Goal: Task Accomplishment & Management: Complete application form

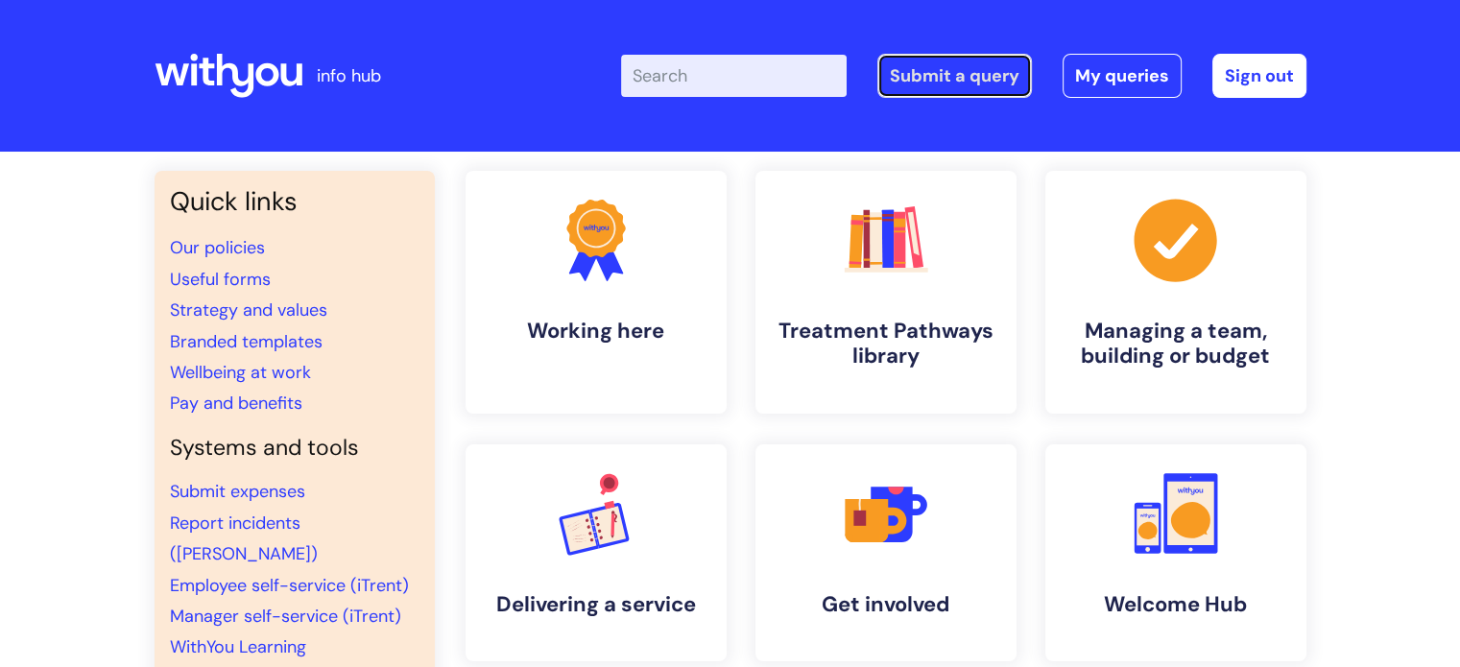
click at [903, 83] on link "Submit a query" at bounding box center [954, 76] width 155 height 44
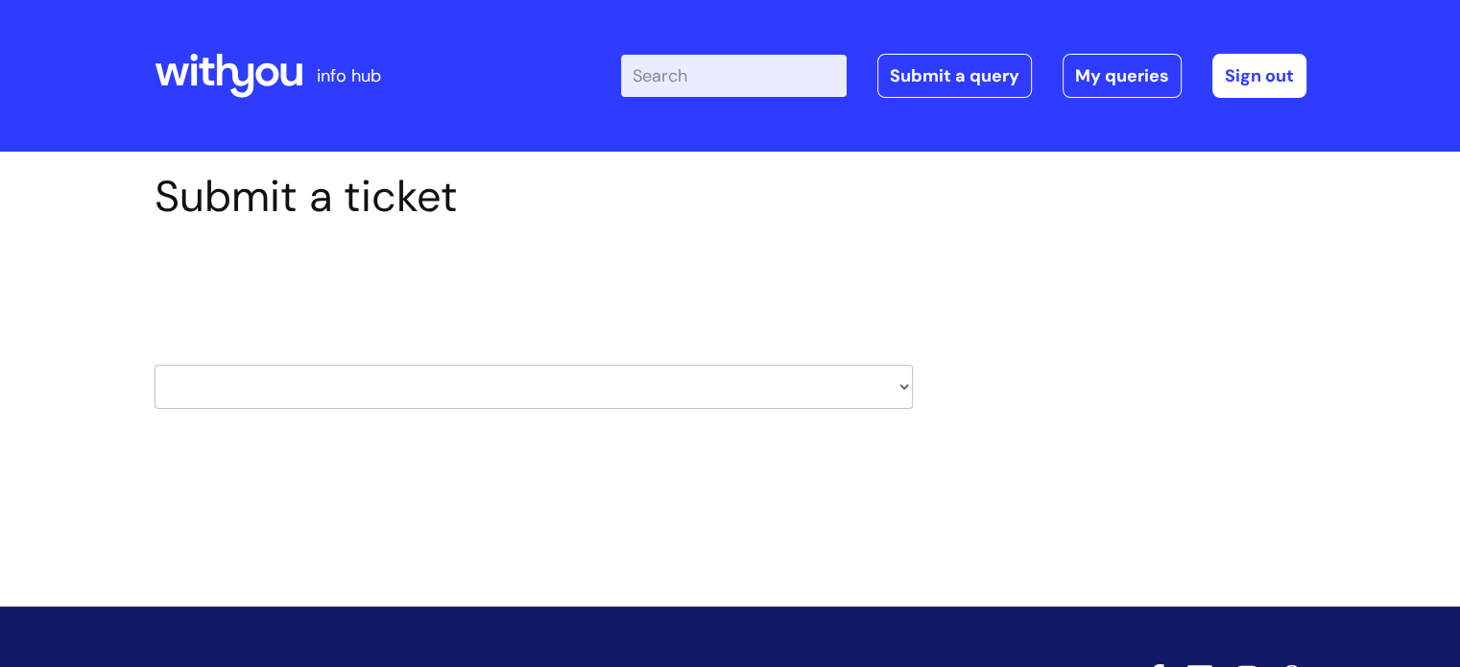
click at [376, 393] on select "HR / People IT and Support Clinical Drug Alerts Finance Accounts Data Support T…" at bounding box center [534, 387] width 758 height 44
select select "hr_/_people"
click at [155, 365] on select "HR / People IT and Support Clinical Drug Alerts Finance Accounts Data Support T…" at bounding box center [534, 387] width 758 height 44
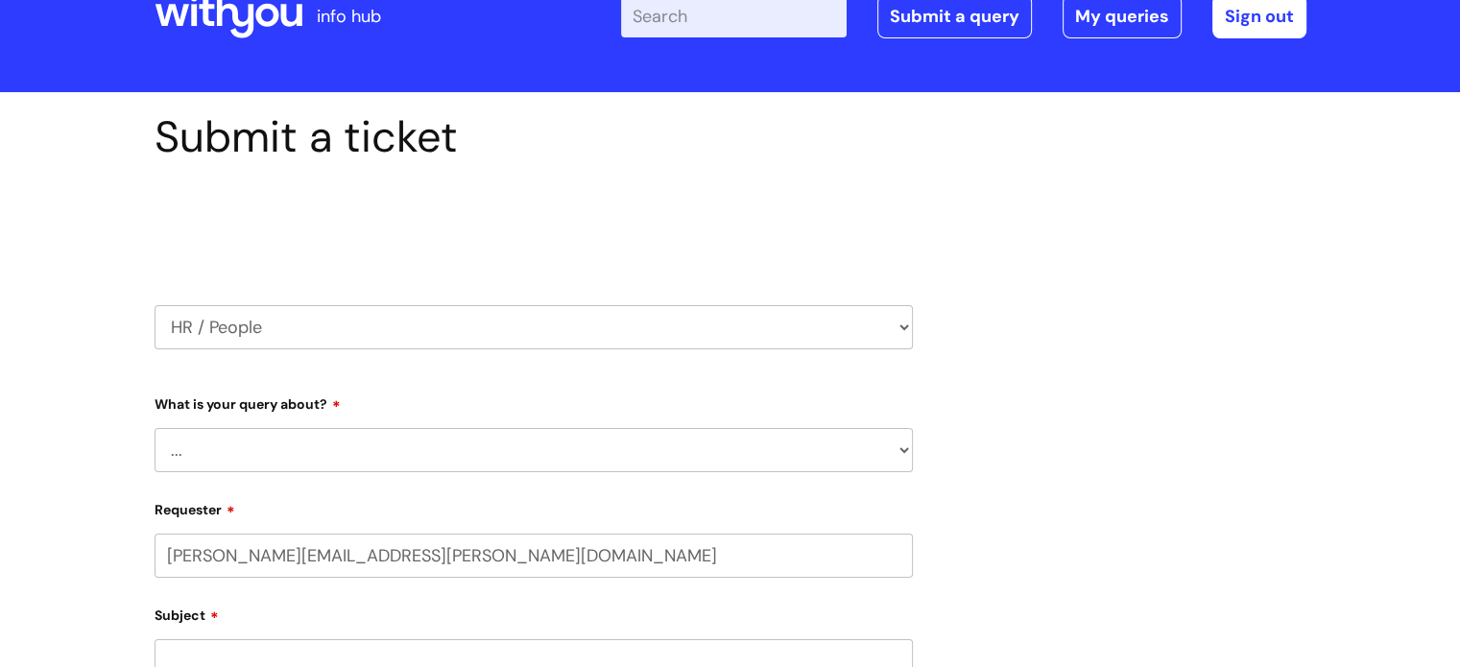
select select "80004418364"
click at [273, 467] on select "... Absence Query Holiday Query Employee change request General HR Query iTrent…" at bounding box center [534, 449] width 758 height 44
select select "Absence Query"
click at [155, 427] on select "... Absence Query Holiday Query Employee change request General HR Query iTrent…" at bounding box center [534, 449] width 758 height 44
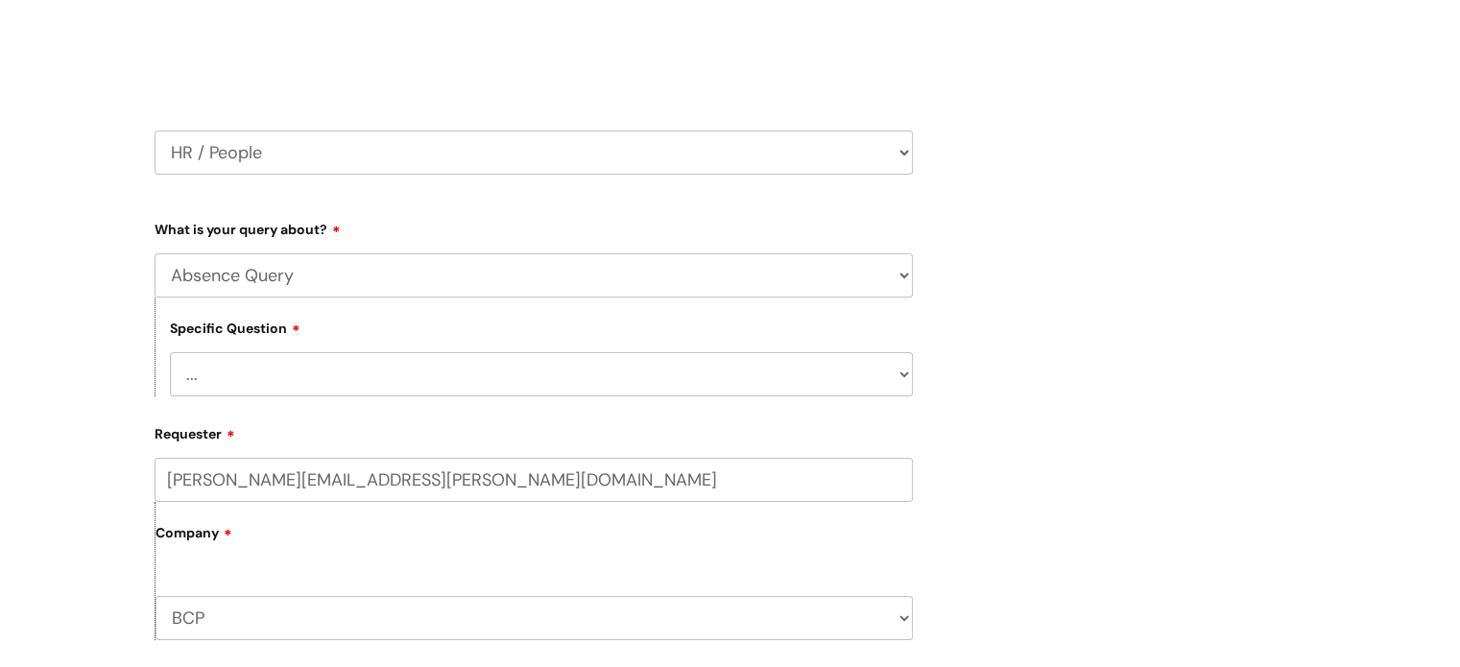
scroll to position [234, 0]
click at [286, 364] on select "... Bank holiday query Holiday query Maternity Other absence query Paternity Sh…" at bounding box center [541, 374] width 743 height 44
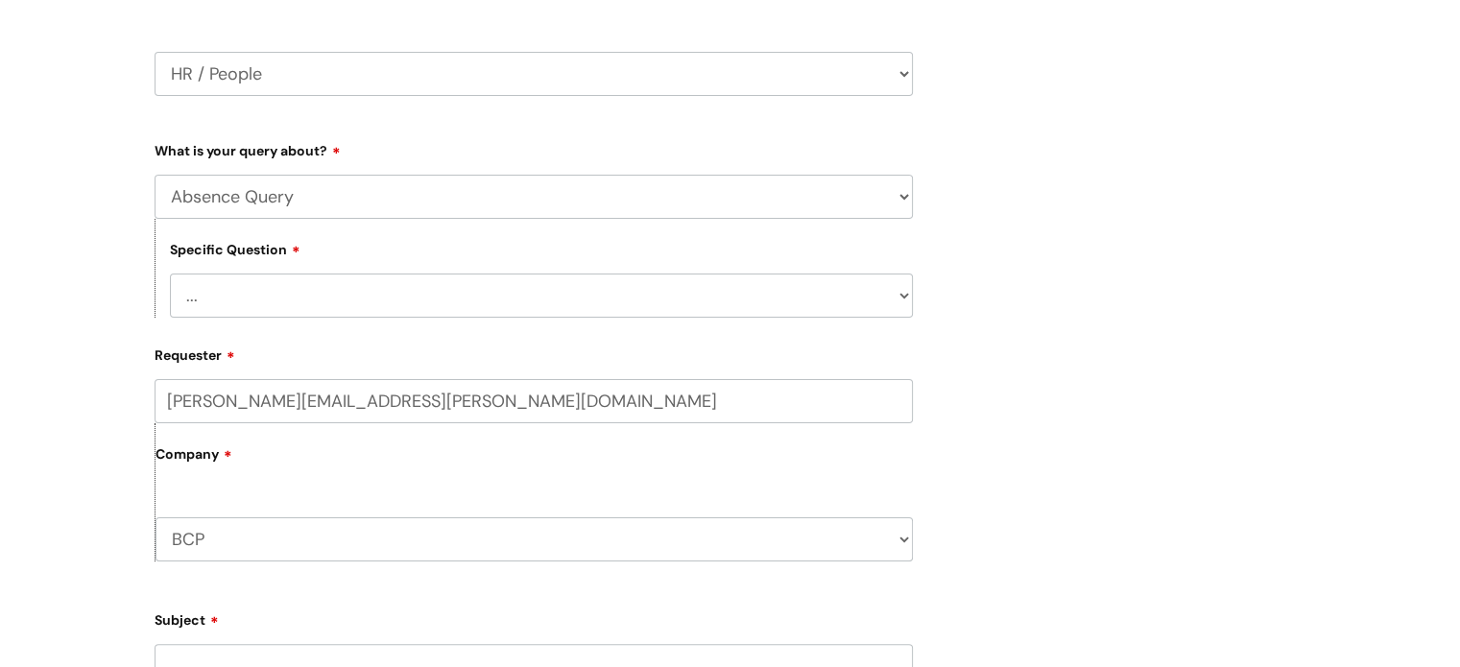
scroll to position [311, 0]
click at [296, 319] on select "... Bank holiday query Holiday query Maternity Other absence query Paternity Sh…" at bounding box center [541, 297] width 743 height 44
select select "Other absence query"
click at [170, 275] on select "... Bank holiday query Holiday query Maternity Other absence query Paternity Sh…" at bounding box center [541, 297] width 743 height 44
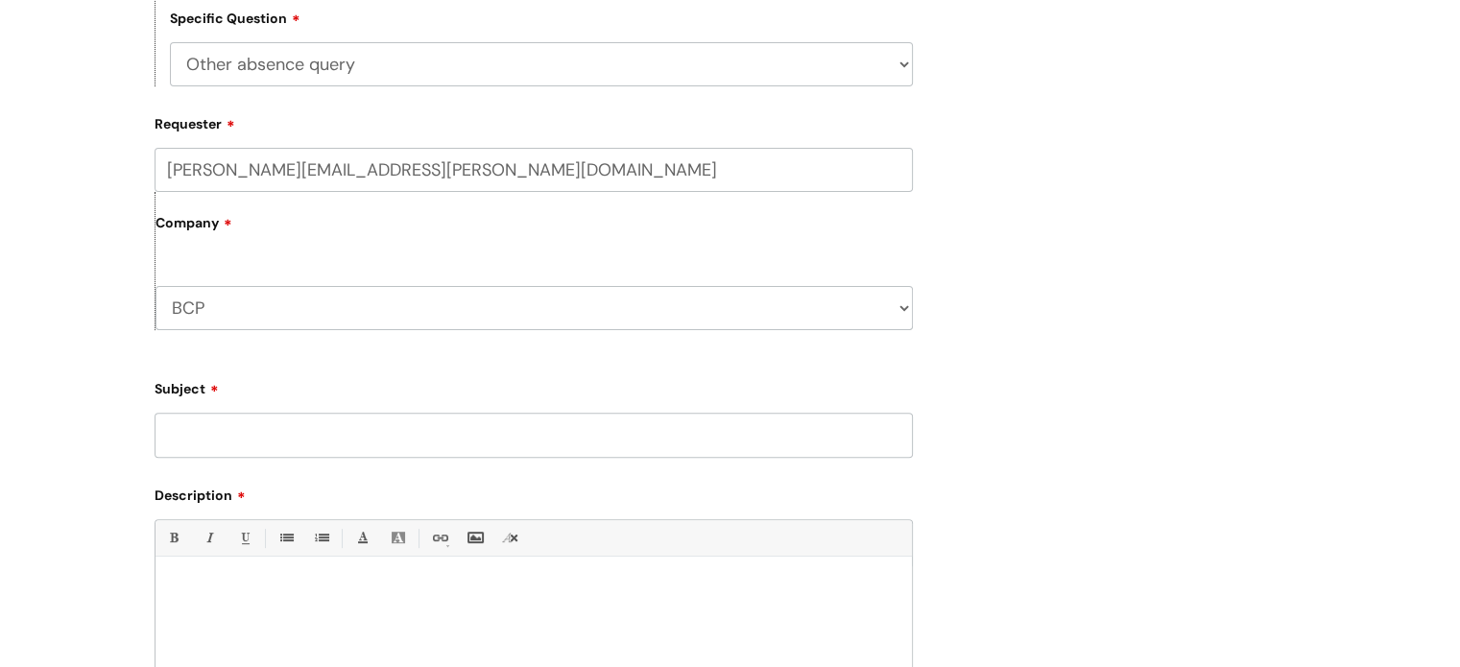
click at [296, 446] on input "Subject" at bounding box center [534, 435] width 758 height 44
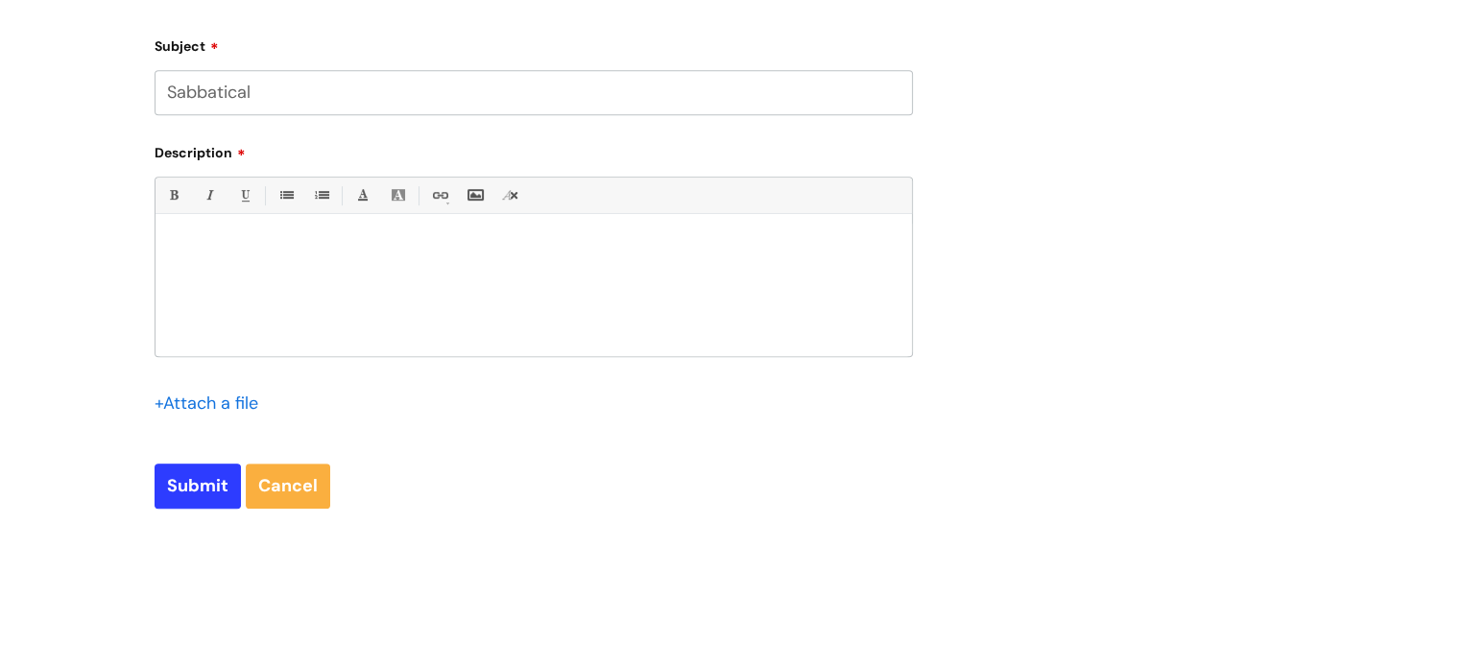
scroll to position [895, 0]
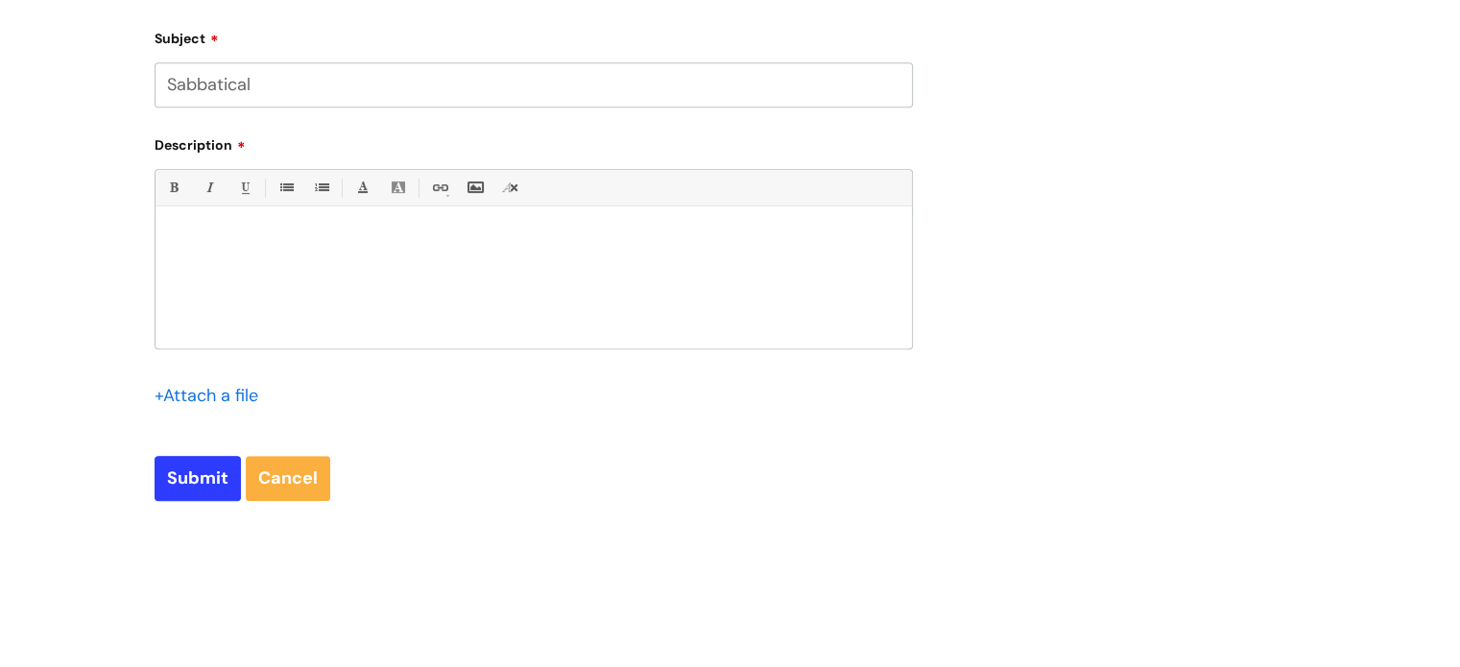
type input "Sabbatical"
click at [367, 259] on div at bounding box center [534, 282] width 756 height 132
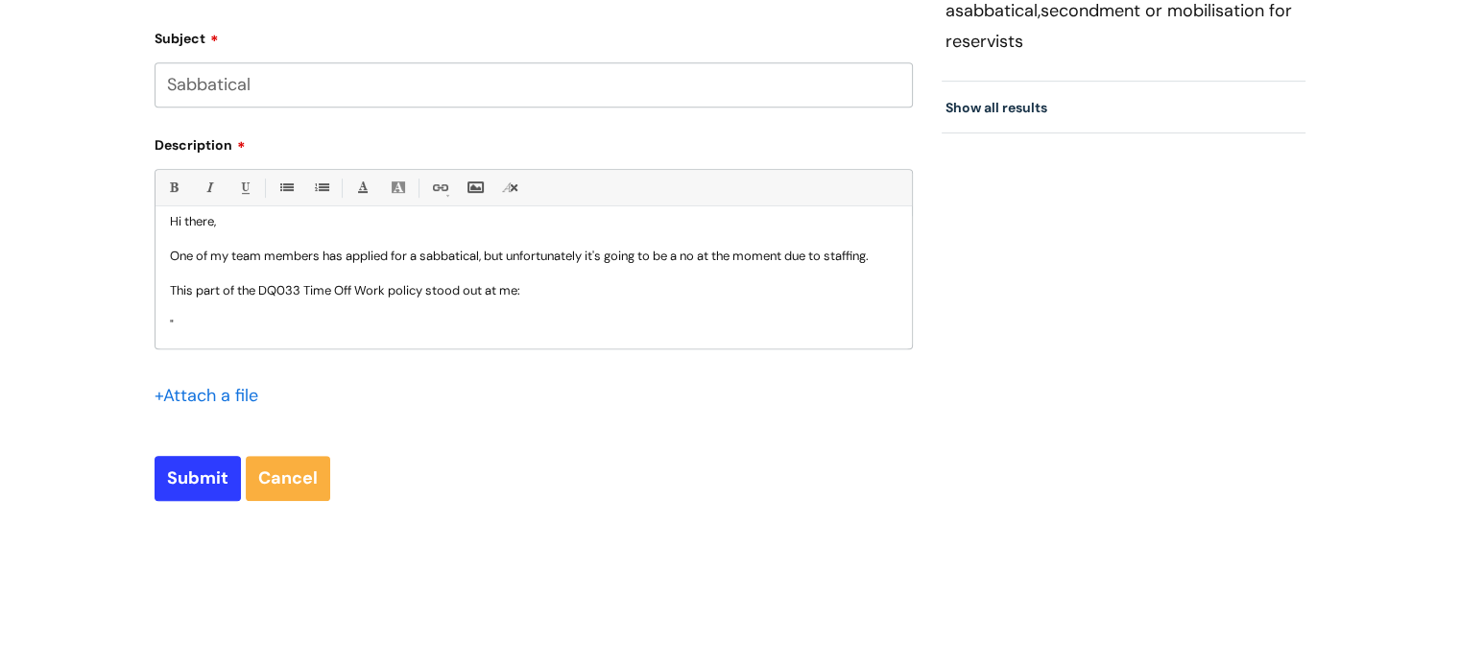
scroll to position [35, 0]
click at [361, 323] on p """ at bounding box center [534, 325] width 728 height 17
click at [171, 325] on p ""have not applied for or taken a sabbatical within the last 12 months" at bounding box center [534, 325] width 728 height 17
click at [572, 337] on div "Hi there, One of my team members has applied for a sabbatical, but unfortunatel…" at bounding box center [534, 282] width 756 height 132
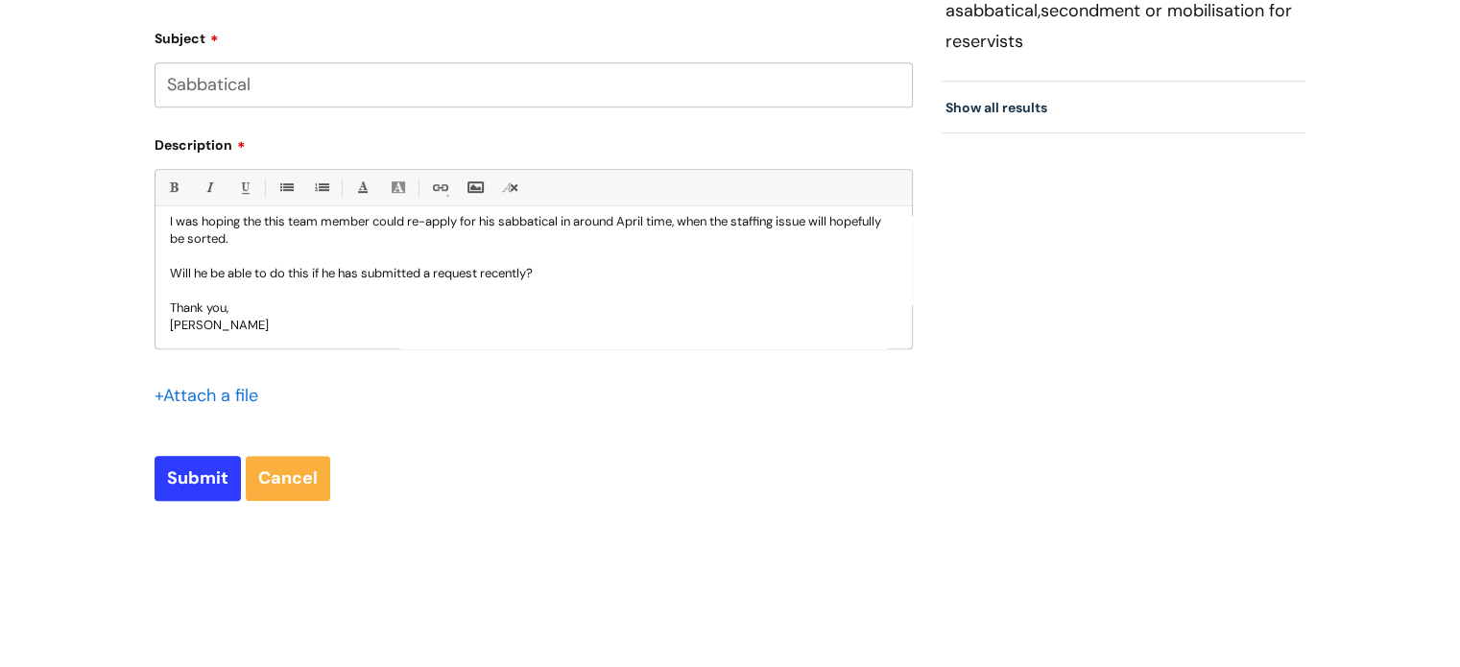
scroll to position [37, 0]
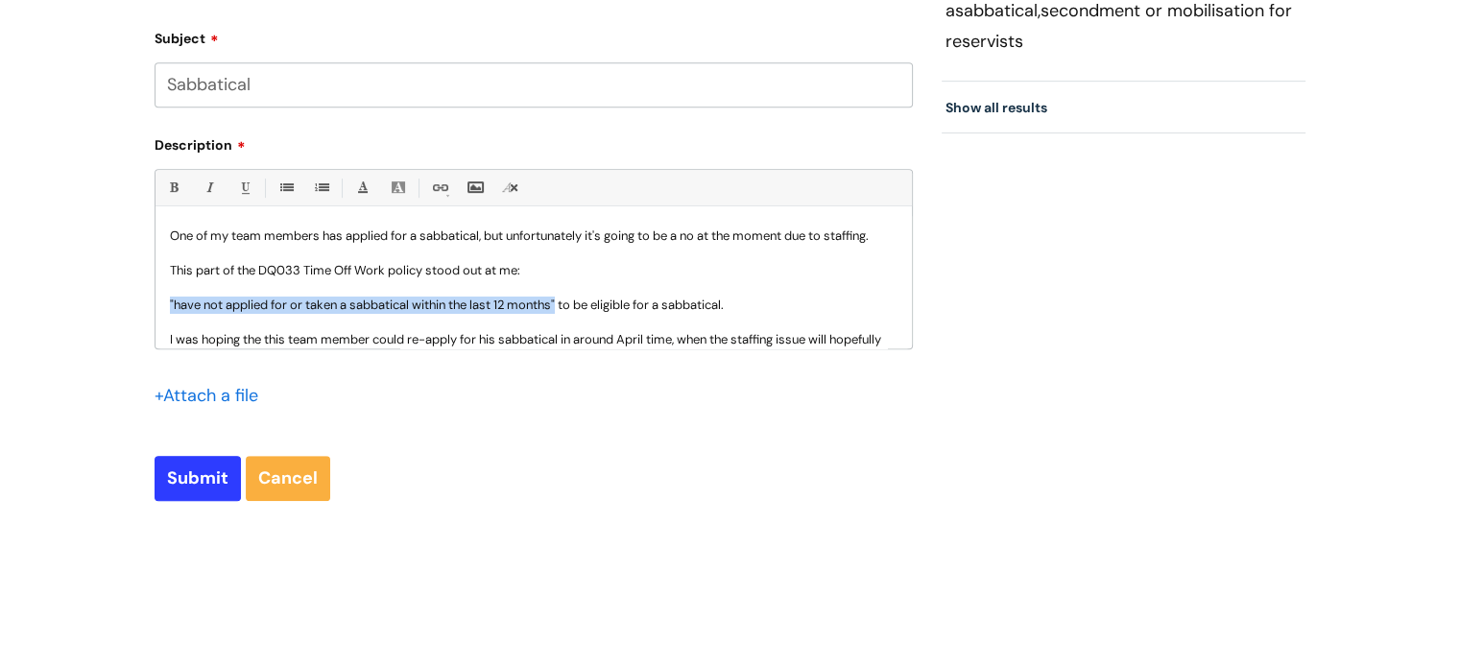
drag, startPoint x: 561, startPoint y: 322, endPoint x: 160, endPoint y: 318, distance: 400.3
click at [160, 318] on div "Hi there, One of my team members has applied for a sabbatical, but unfortunatel…" at bounding box center [534, 282] width 756 height 132
click at [176, 187] on link "Bold (Ctrl-B)" at bounding box center [173, 188] width 24 height 24
click at [208, 187] on link "Italic (Ctrl-I)" at bounding box center [209, 188] width 24 height 24
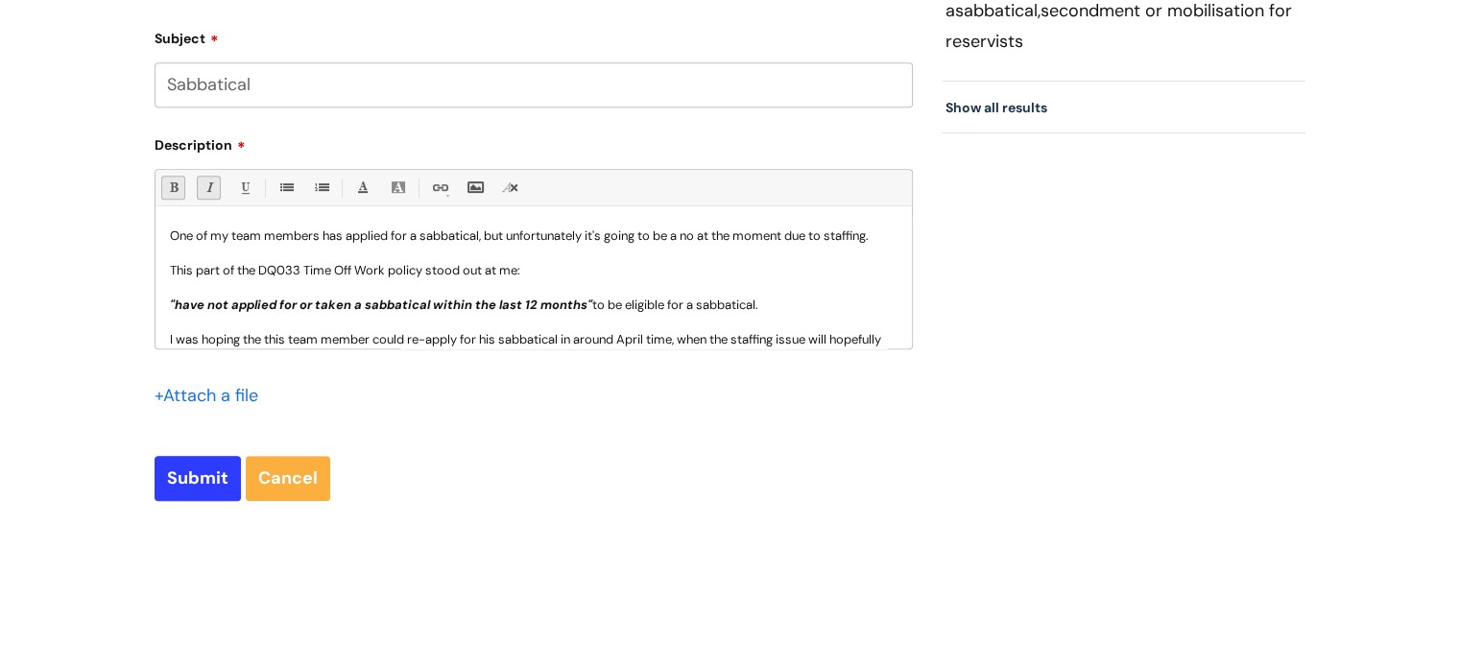
click at [649, 331] on p at bounding box center [534, 322] width 728 height 17
click at [592, 279] on p "This part of the DQ033 Time Off Work policy stood out at me:" at bounding box center [534, 270] width 728 height 17
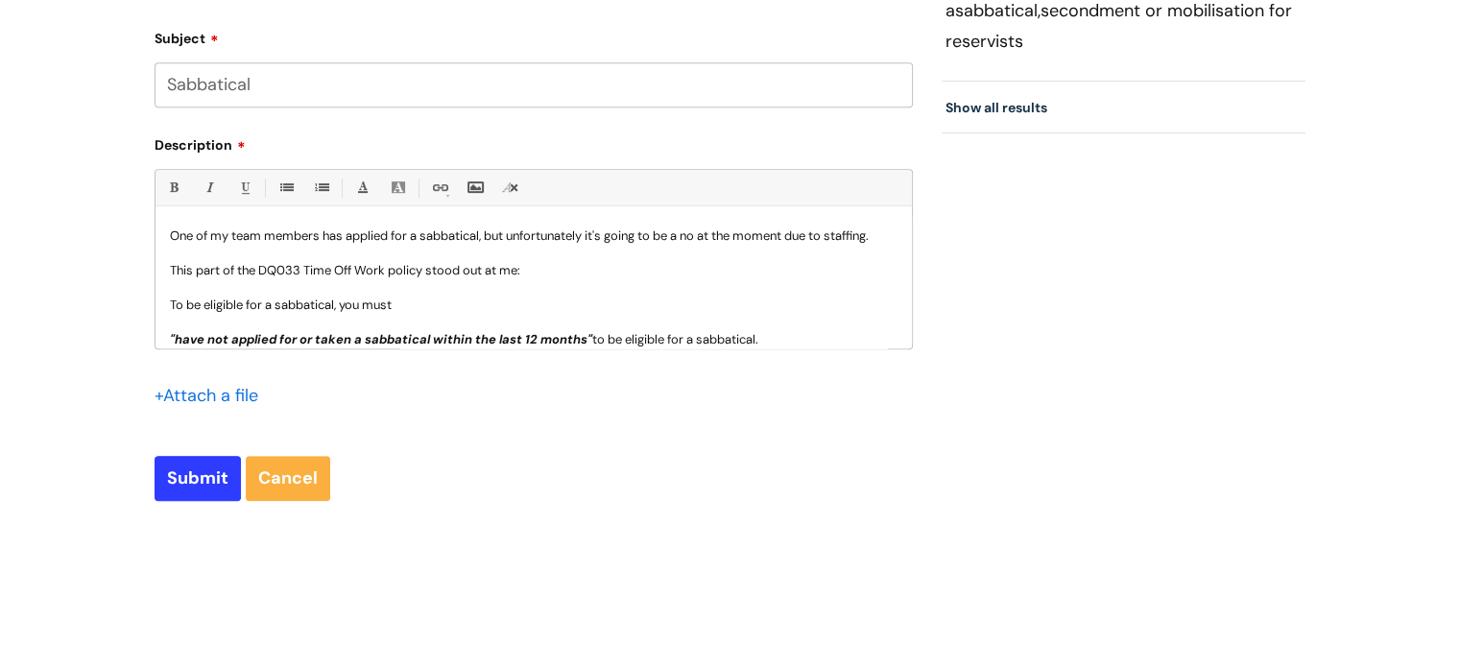
scroll to position [69, 0]
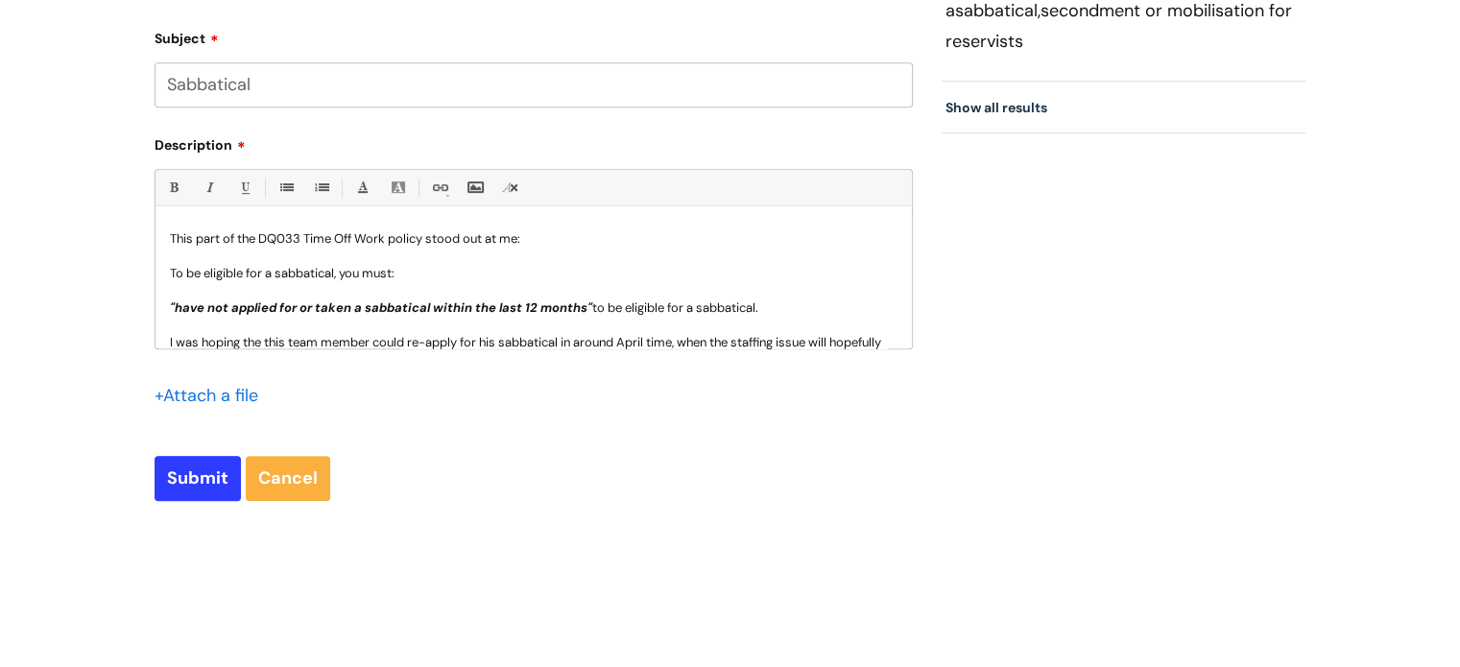
drag, startPoint x: 591, startPoint y: 326, endPoint x: 766, endPoint y: 321, distance: 174.8
click at [766, 317] on p "" have not applied for or taken a sabbatical within the last 12 months" to be e…" at bounding box center [534, 307] width 728 height 17
click at [167, 288] on div "Hi there, One of my team members has applied for a sabbatical, but unfortunatel…" at bounding box center [534, 282] width 756 height 132
drag, startPoint x: 423, startPoint y: 291, endPoint x: 133, endPoint y: 286, distance: 289.9
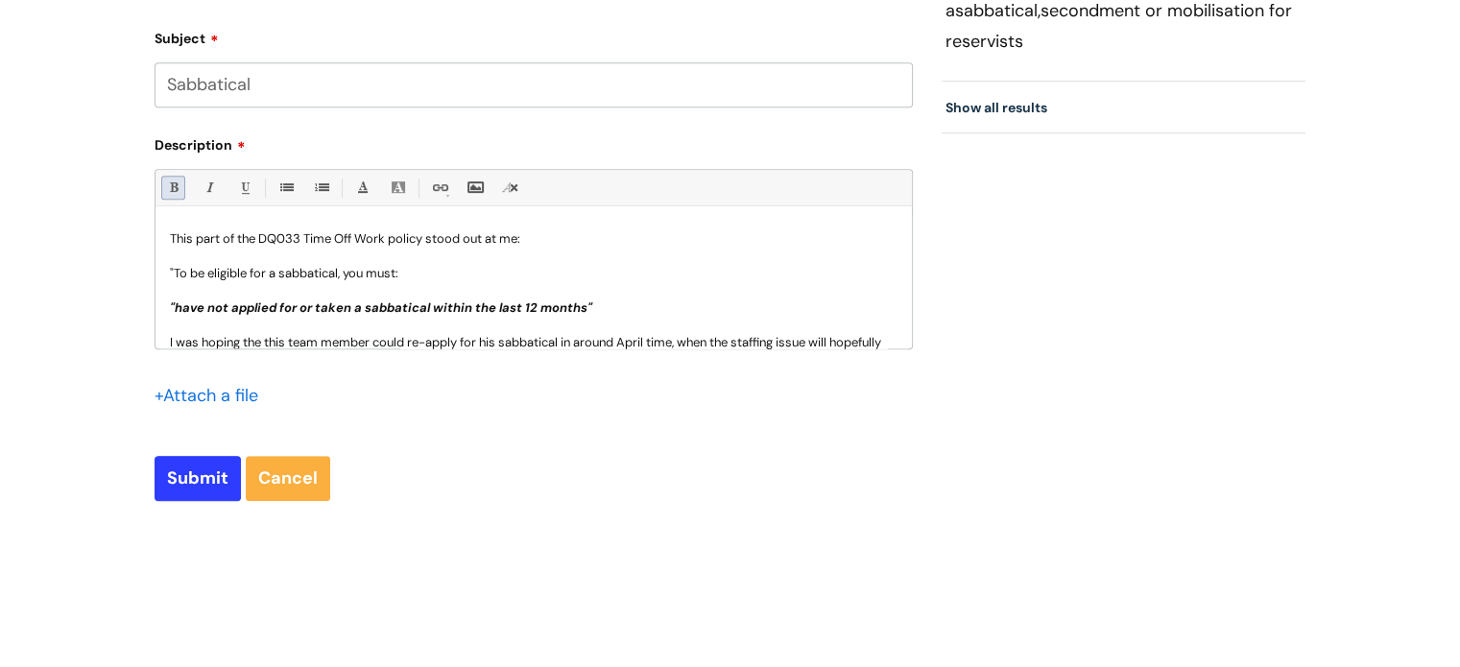
click at [174, 197] on link "Bold (Ctrl-B)" at bounding box center [173, 188] width 24 height 24
click at [200, 186] on link "Italic (Ctrl-I)" at bounding box center [209, 188] width 24 height 24
click at [339, 299] on p at bounding box center [534, 290] width 728 height 17
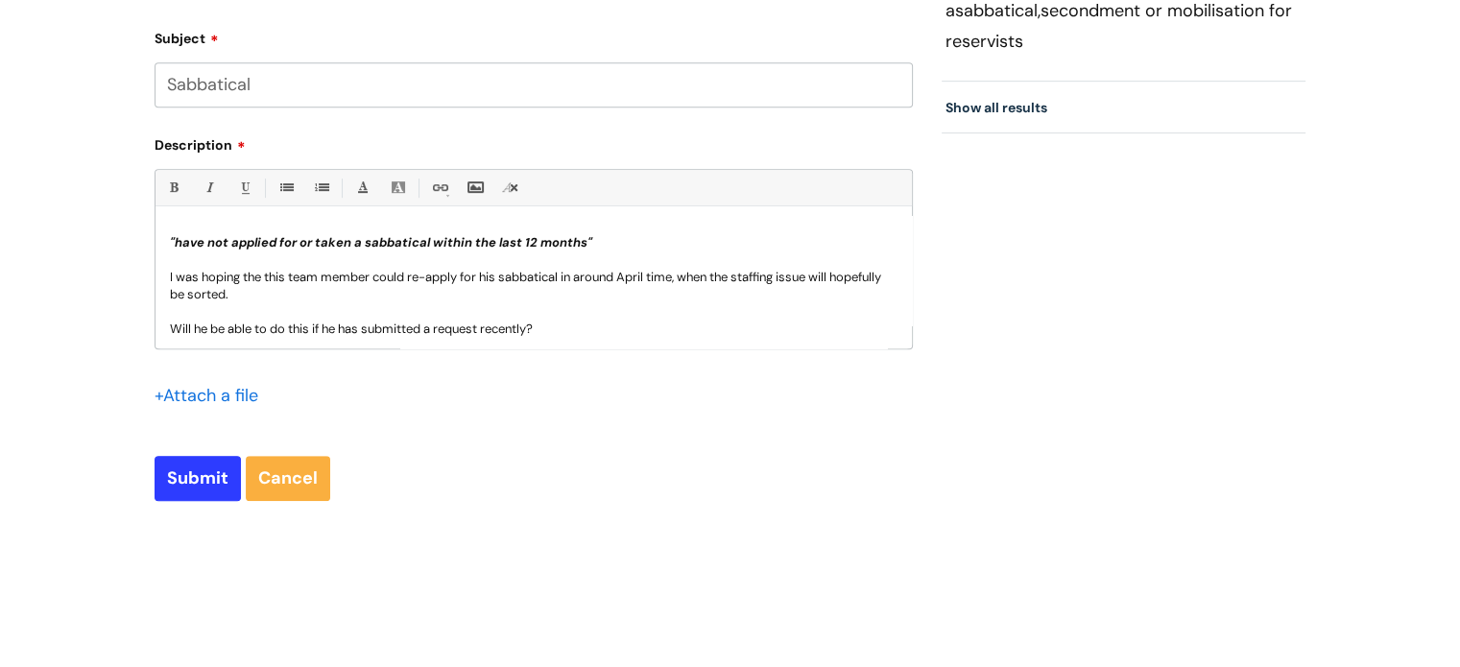
scroll to position [193, 0]
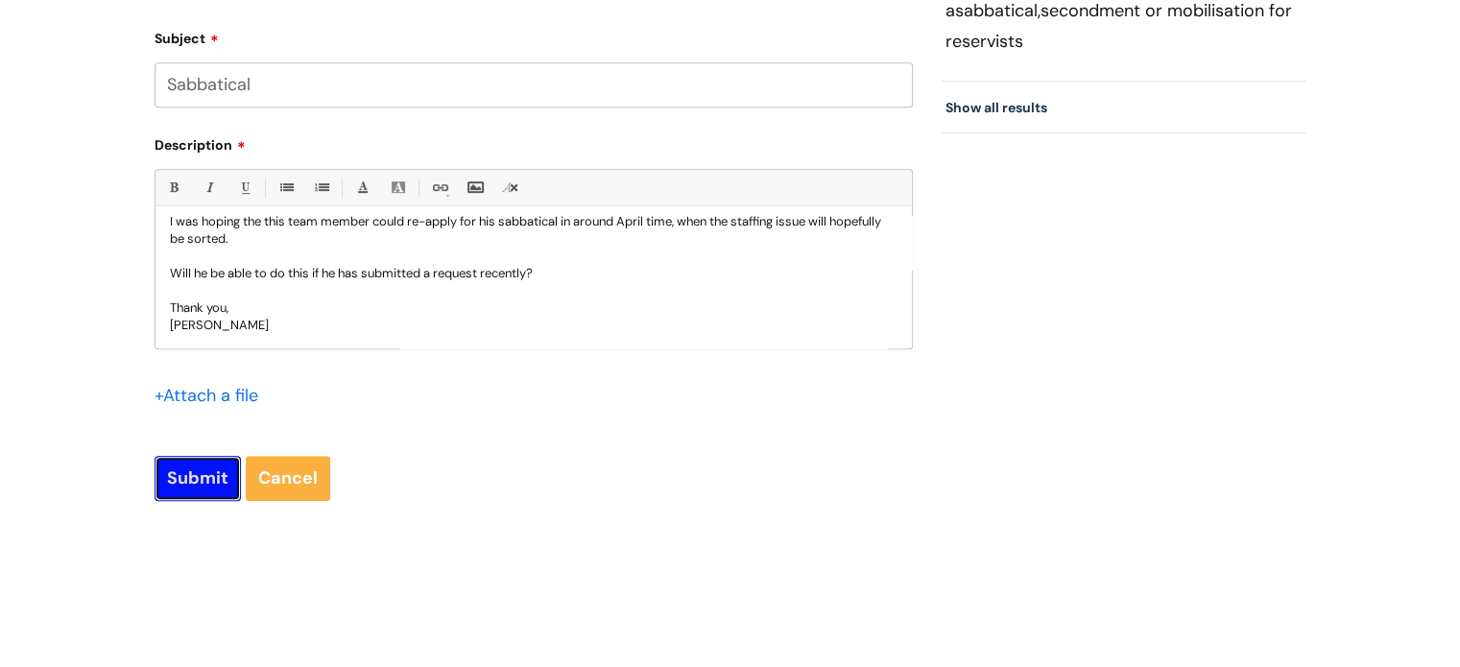
click at [215, 477] on input "Submit" at bounding box center [198, 478] width 86 height 44
type input "Please Wait..."
